Goal: Task Accomplishment & Management: Use online tool/utility

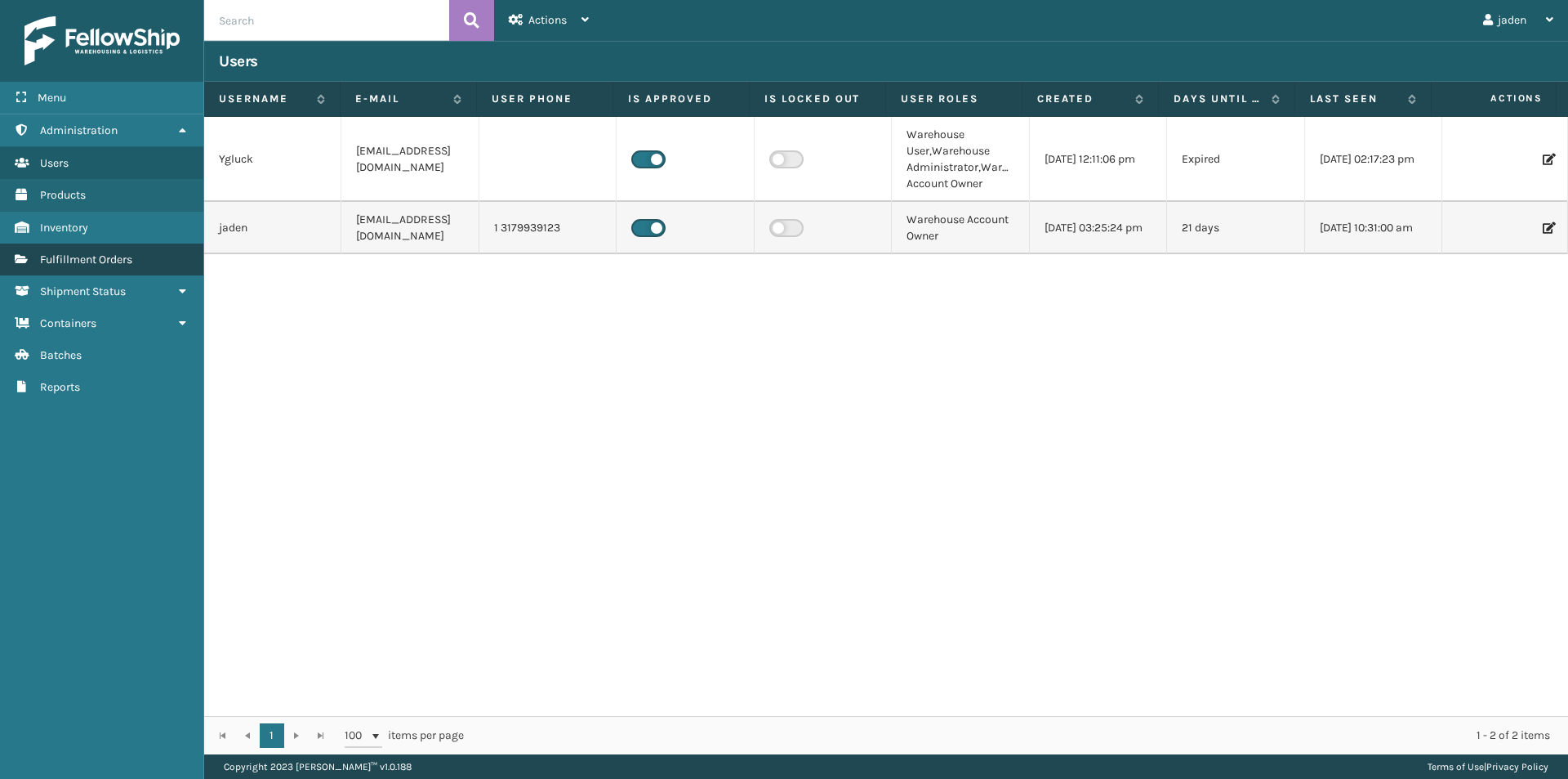
click at [123, 261] on span "Fulfillment Orders" at bounding box center [86, 259] width 92 height 13
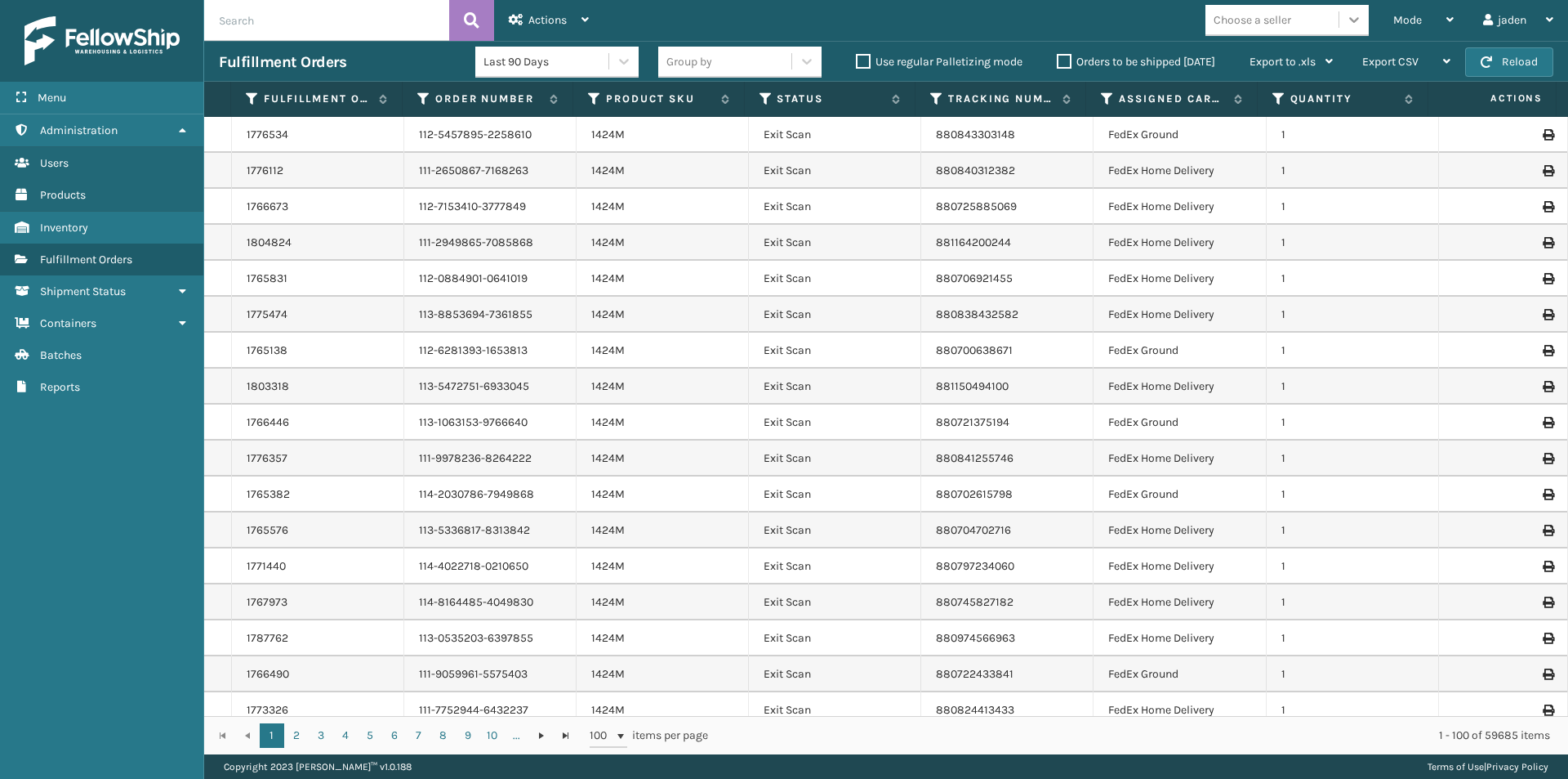
click at [1354, 14] on icon at bounding box center [1354, 19] width 16 height 16
click at [1403, 19] on span "Mode" at bounding box center [1408, 20] width 29 height 13
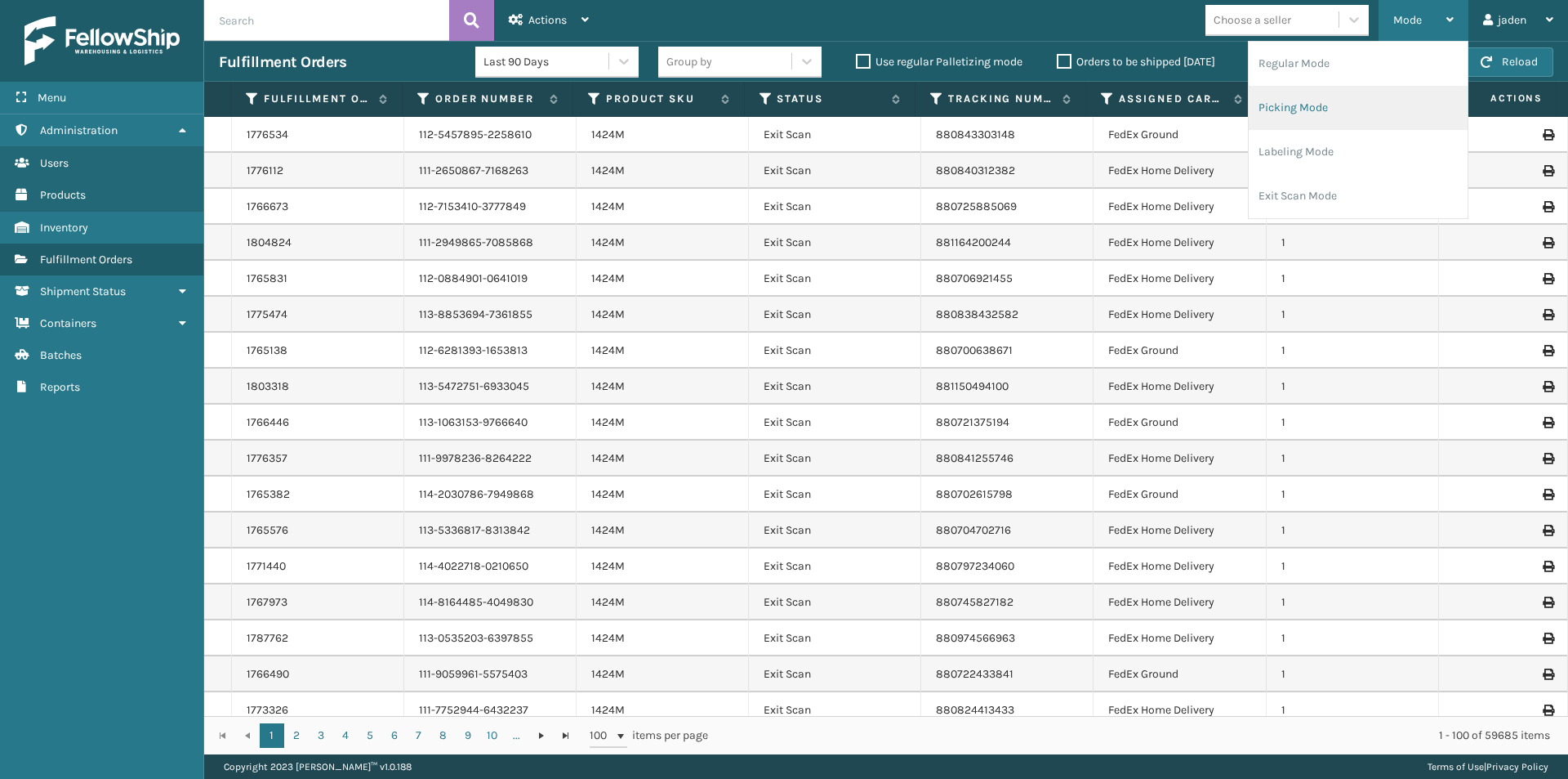
click at [1366, 99] on li "Picking Mode" at bounding box center [1359, 108] width 219 height 44
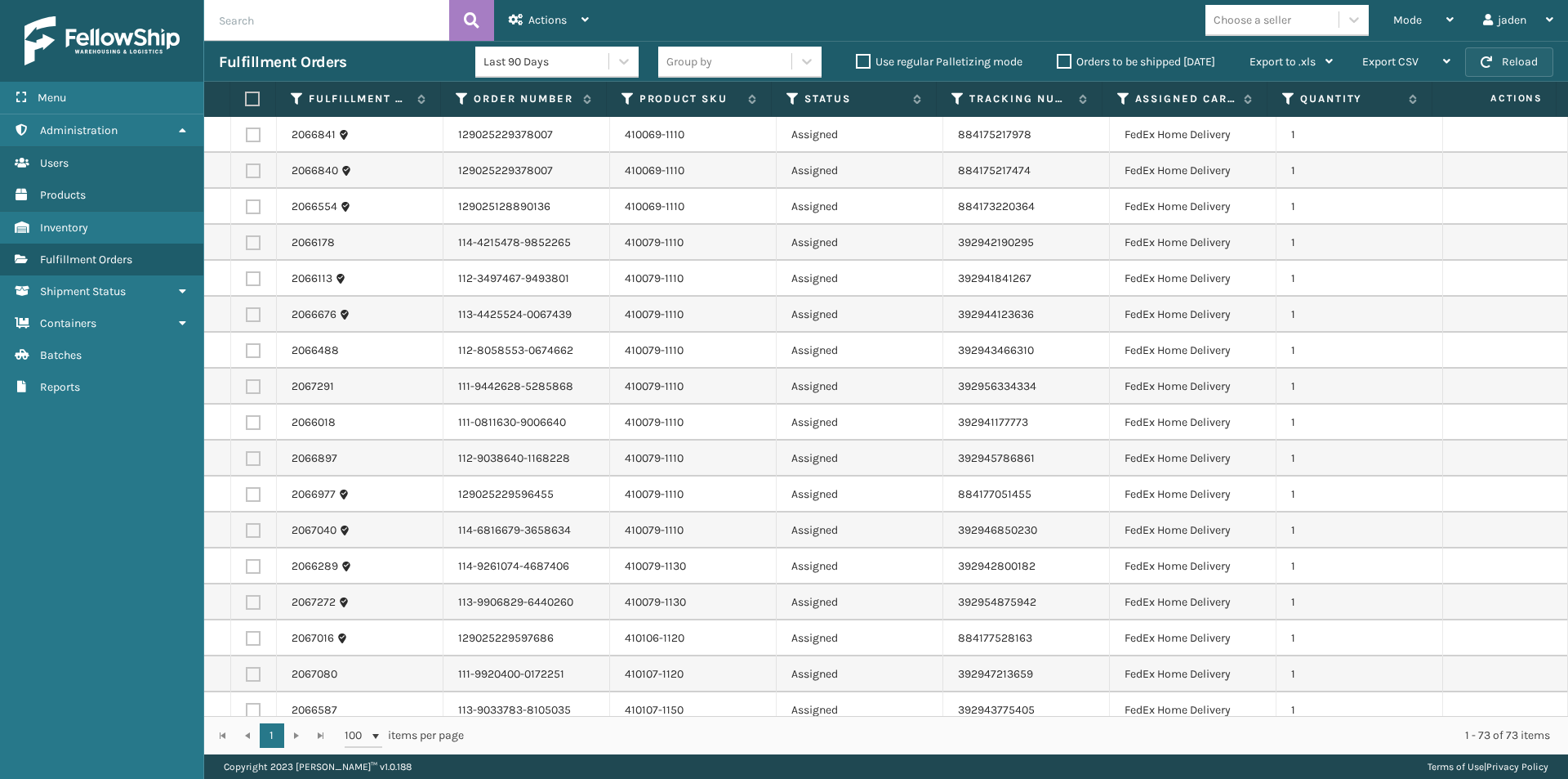
click at [1518, 61] on button "Reload" at bounding box center [1509, 61] width 88 height 30
click at [1481, 73] on button "Reload" at bounding box center [1509, 61] width 88 height 30
